Goal: Complete application form

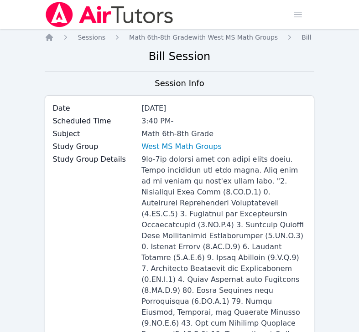
scroll to position [1268, 0]
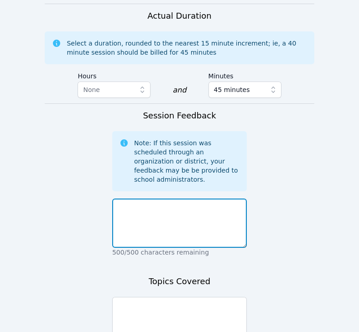
click at [229, 199] on textarea at bounding box center [179, 223] width 135 height 49
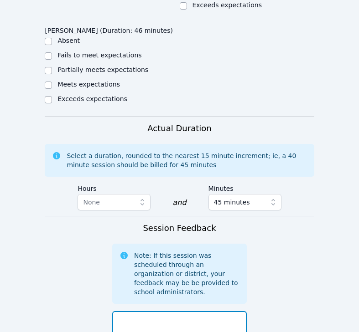
scroll to position [1161, 0]
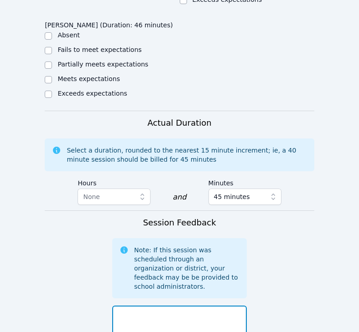
click at [208, 306] on textarea at bounding box center [179, 330] width 135 height 49
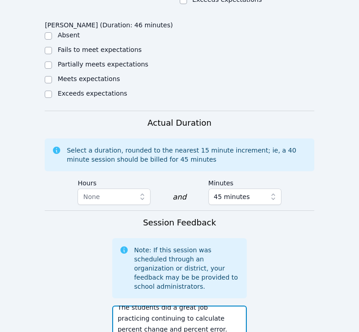
click at [188, 306] on textarea "The students did a great job practicing continuing to calculate percent change …" at bounding box center [179, 330] width 135 height 49
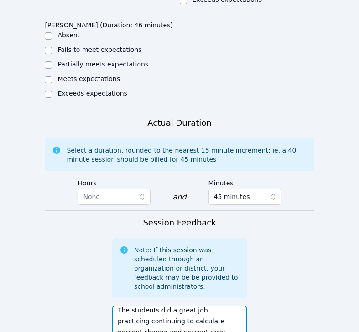
scroll to position [0, 0]
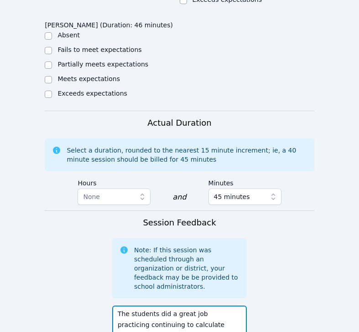
click at [202, 306] on textarea "The students did a great job practicing continuing to calculate percent change …" at bounding box center [179, 330] width 135 height 49
drag, startPoint x: 157, startPoint y: 226, endPoint x: 169, endPoint y: 239, distance: 17.8
click at [169, 306] on textarea "The students did a great job practicing continuing to calculate percent change …" at bounding box center [179, 330] width 135 height 49
type textarea "The students did a great job practicing continuing to calculate percent change …"
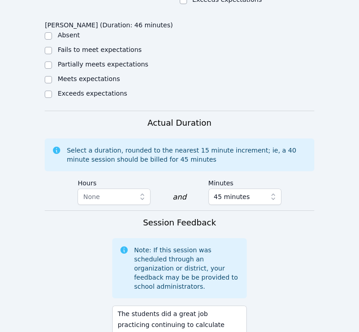
paste textarea "calculate percent change and percent error"
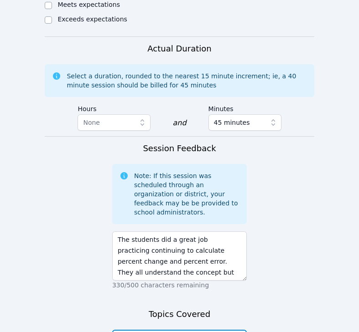
scroll to position [1238, 0]
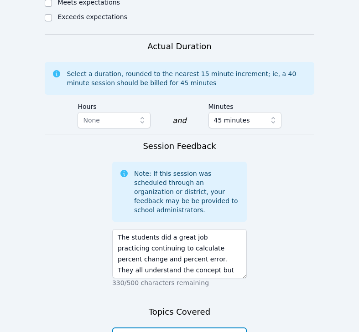
type textarea "calculate percent change and percent error, word problems with percent error"
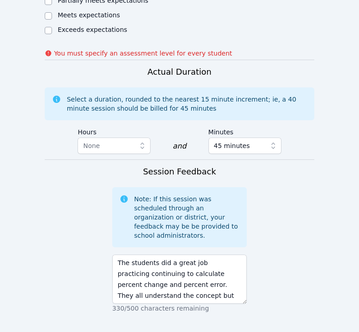
scroll to position [1263, 0]
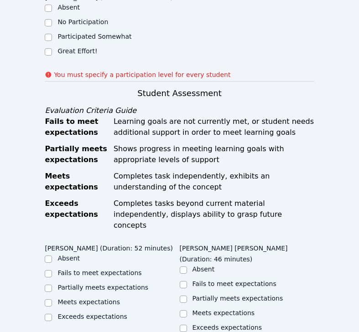
scroll to position [723, 0]
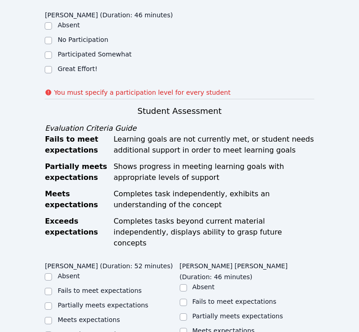
click at [76, 316] on label "Meets expectations" at bounding box center [88, 319] width 62 height 7
click at [52, 317] on input "Meets expectations" at bounding box center [48, 320] width 7 height 7
checkbox input "true"
click at [222, 283] on ul "Absent Fails to meet expectations Partially meets expectations Meets expectatio…" at bounding box center [247, 317] width 135 height 69
click at [222, 327] on label "Meets expectations" at bounding box center [223, 330] width 62 height 7
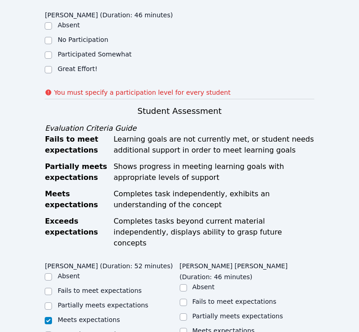
click at [187, 328] on input "Meets expectations" at bounding box center [183, 331] width 7 height 7
checkbox input "true"
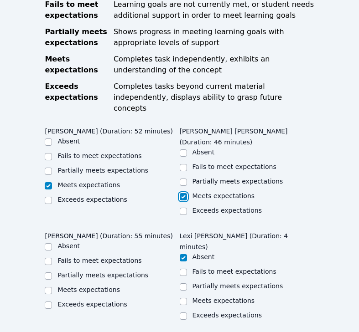
scroll to position [878, 0]
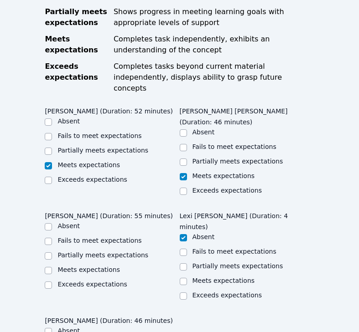
click at [77, 266] on label "Meets expectations" at bounding box center [88, 269] width 62 height 7
click at [52, 267] on input "Meets expectations" at bounding box center [48, 270] width 7 height 7
checkbox input "true"
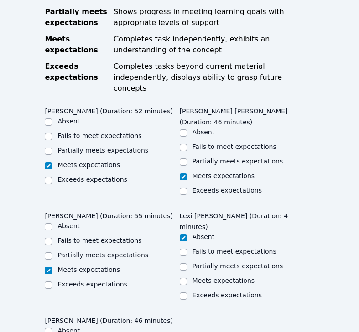
checkbox input "true"
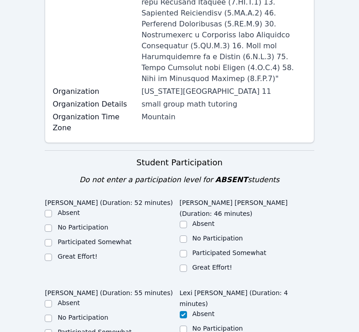
scroll to position [431, 0]
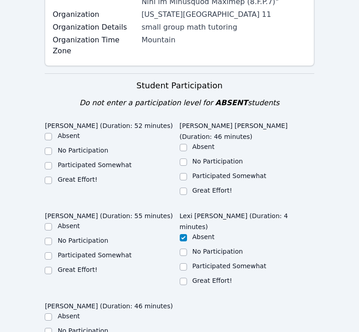
click at [78, 176] on label "Great Effort!" at bounding box center [77, 179] width 40 height 7
click at [52, 177] on input "Great Effort!" at bounding box center [48, 180] width 7 height 7
checkbox input "true"
click at [213, 186] on div "Great Effort!" at bounding box center [212, 190] width 40 height 9
click at [197, 186] on div "Great Effort!" at bounding box center [247, 191] width 135 height 11
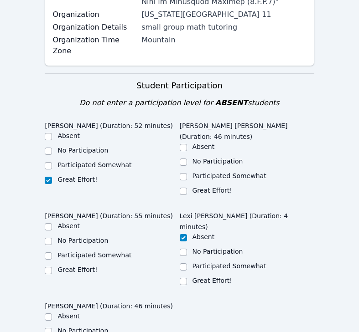
click at [197, 187] on label "Great Effort!" at bounding box center [212, 190] width 40 height 7
click at [187, 188] on input "Great Effort!" at bounding box center [183, 191] width 7 height 7
checkbox input "true"
click at [88, 266] on label "Great Effort!" at bounding box center [77, 269] width 40 height 7
click at [52, 267] on input "Great Effort!" at bounding box center [48, 270] width 7 height 7
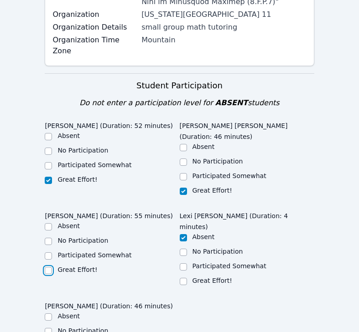
checkbox input "true"
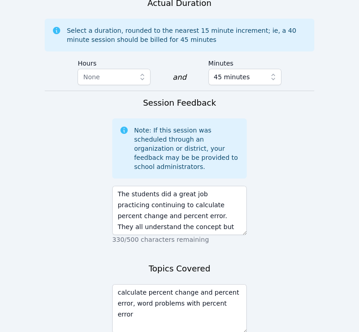
scroll to position [1268, 0]
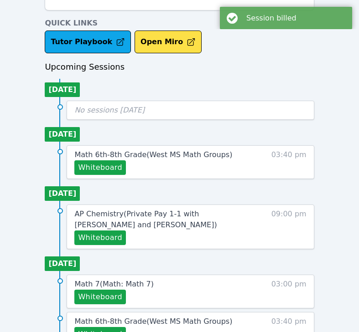
scroll to position [351, 0]
